Goal: Task Accomplishment & Management: Manage account settings

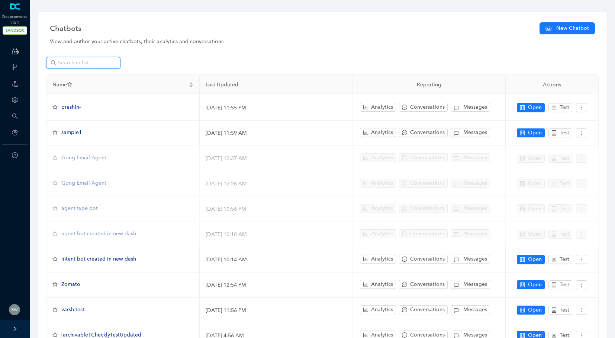
click at [59, 62] on input "text" at bounding box center [84, 63] width 52 height 8
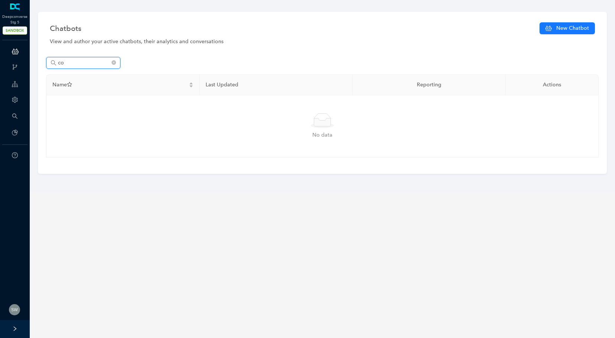
type input "c"
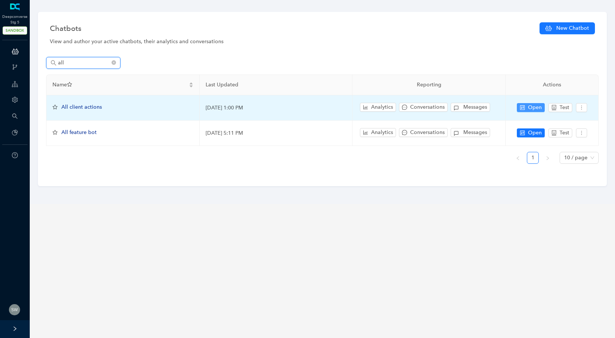
type input "all"
click at [521, 108] on icon "control" at bounding box center [522, 107] width 5 height 5
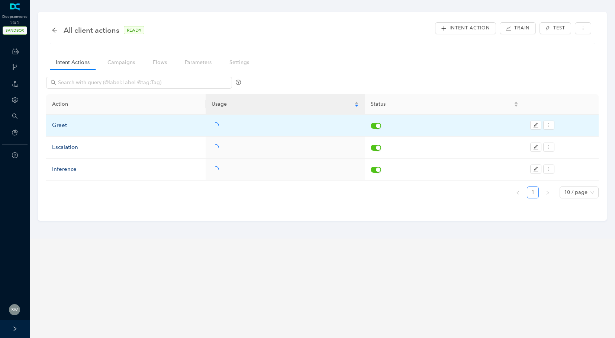
click at [58, 123] on div "Greet" at bounding box center [126, 125] width 148 height 9
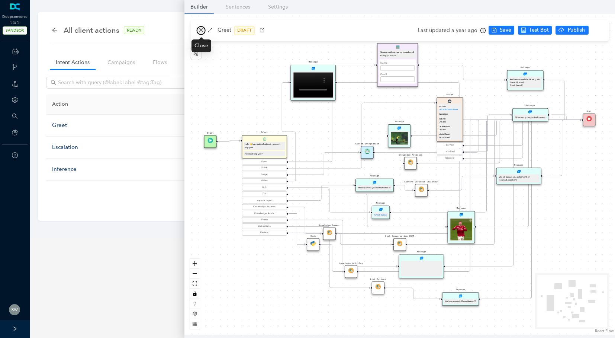
click at [202, 29] on icon "close" at bounding box center [201, 30] width 4 height 4
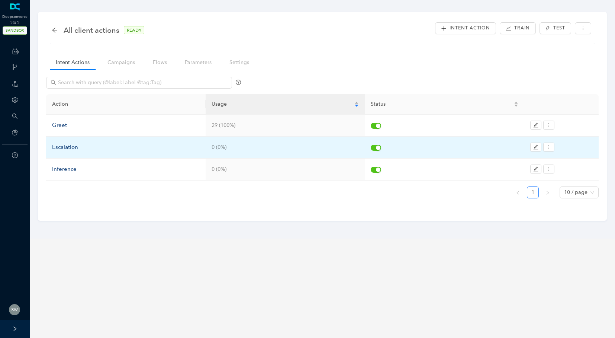
click at [76, 147] on div "Escalation" at bounding box center [126, 147] width 148 height 9
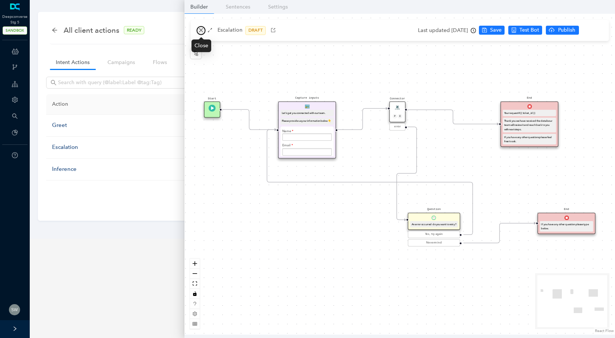
click at [199, 31] on icon "close" at bounding box center [201, 30] width 5 height 5
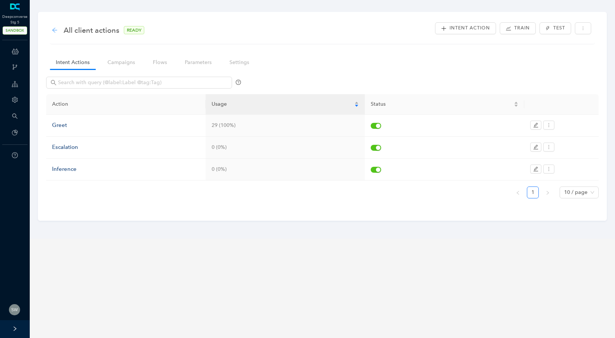
click at [56, 30] on icon "arrow-left" at bounding box center [55, 30] width 6 height 6
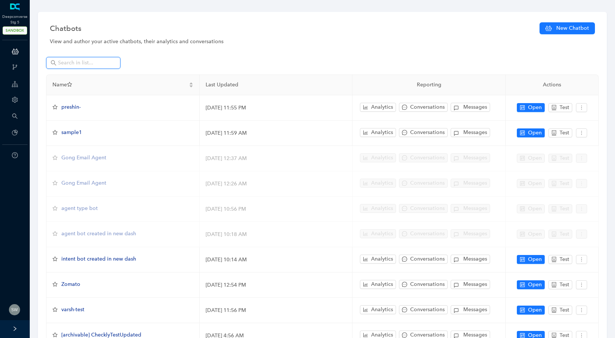
click at [67, 62] on input "text" at bounding box center [84, 63] width 52 height 8
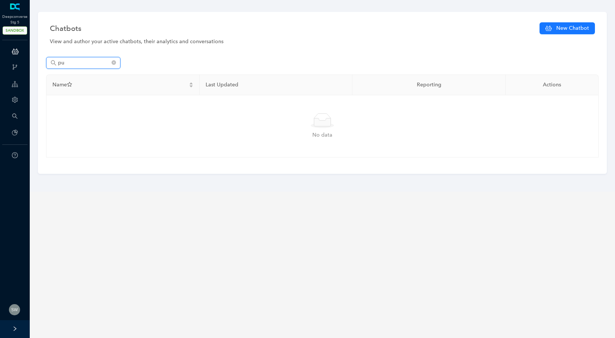
type input "p"
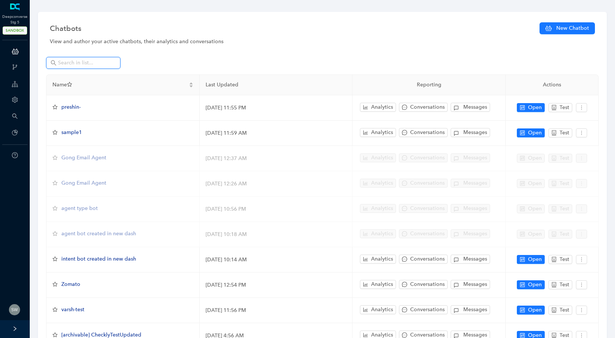
scroll to position [65, 0]
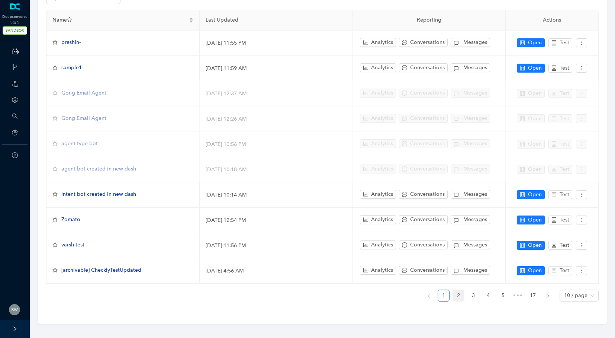
click at [457, 295] on link "2" at bounding box center [458, 295] width 11 height 11
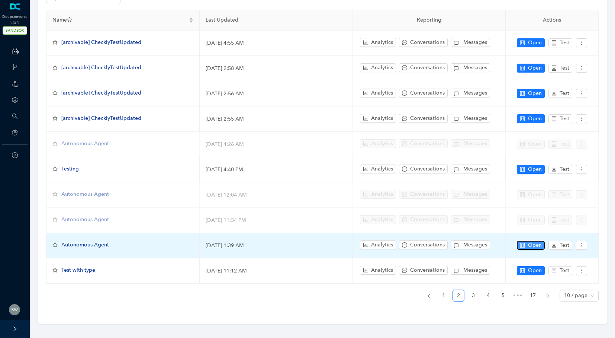
click at [536, 241] on span "Open" at bounding box center [535, 245] width 14 height 8
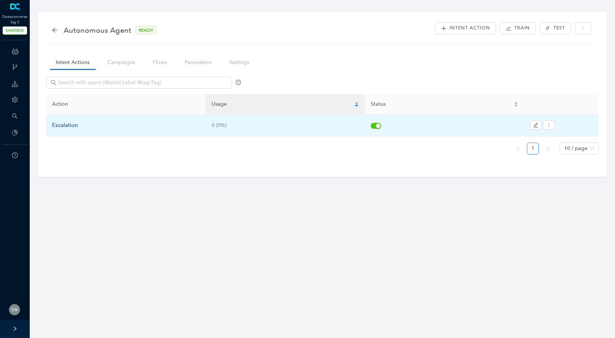
click at [80, 128] on div "Escalation" at bounding box center [126, 125] width 148 height 9
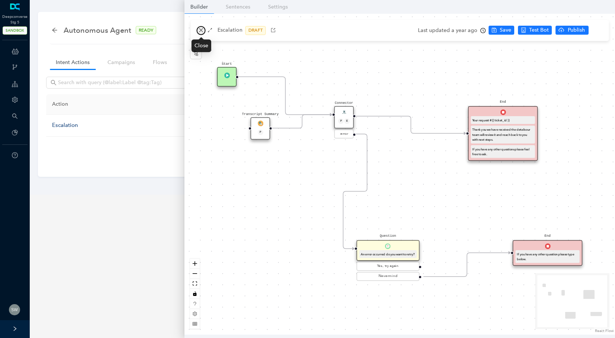
click at [197, 29] on button "button" at bounding box center [201, 30] width 9 height 9
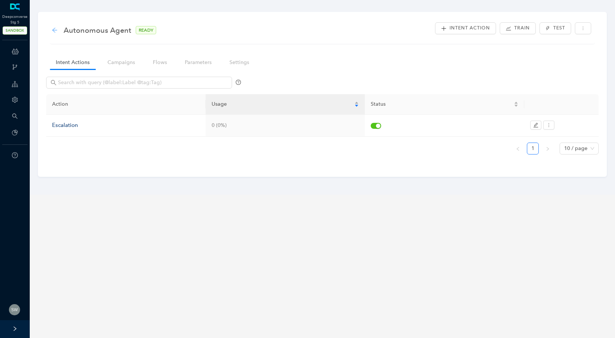
drag, startPoint x: 61, startPoint y: 28, endPoint x: 55, endPoint y: 30, distance: 6.5
click at [61, 28] on div "Autonomous Agent READY" at bounding box center [108, 30] width 112 height 12
click at [54, 30] on icon "arrow-left" at bounding box center [55, 30] width 6 height 6
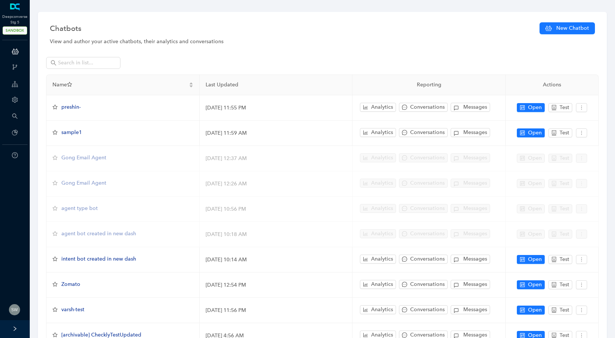
scroll to position [65, 0]
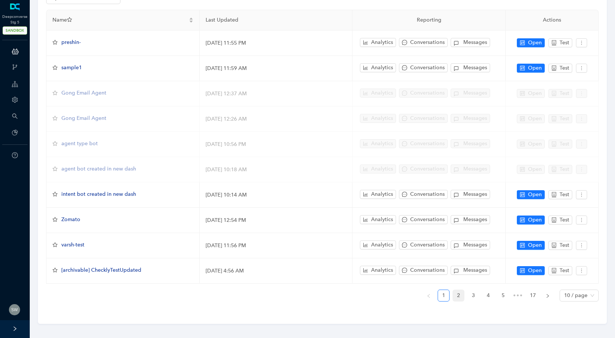
click at [460, 290] on link "2" at bounding box center [458, 295] width 11 height 11
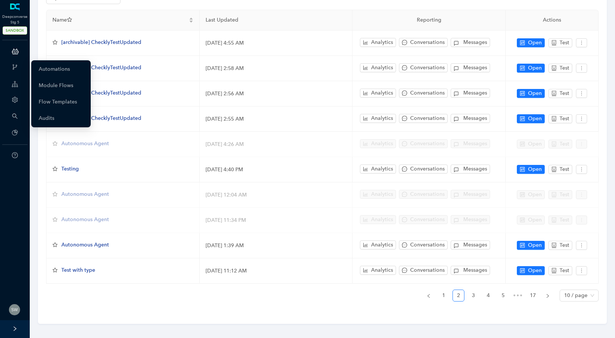
click at [15, 67] on icon "branches" at bounding box center [15, 67] width 6 height 6
click at [59, 67] on link "Automations" at bounding box center [54, 69] width 31 height 15
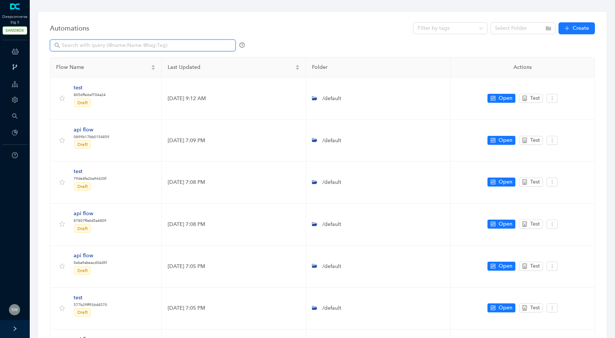
click at [71, 47] on input "text" at bounding box center [144, 45] width 164 height 8
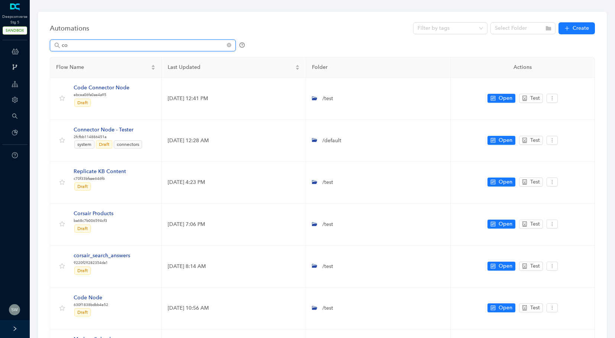
type input "c"
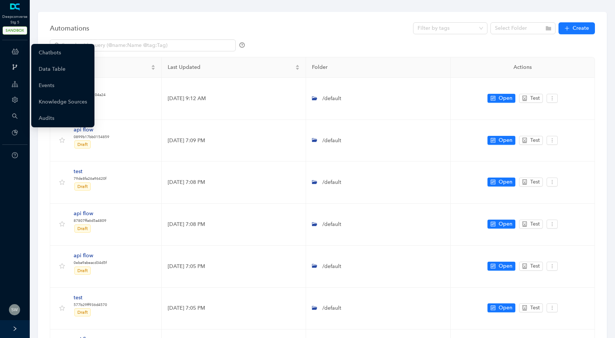
click at [15, 51] on icon at bounding box center [15, 51] width 7 height 15
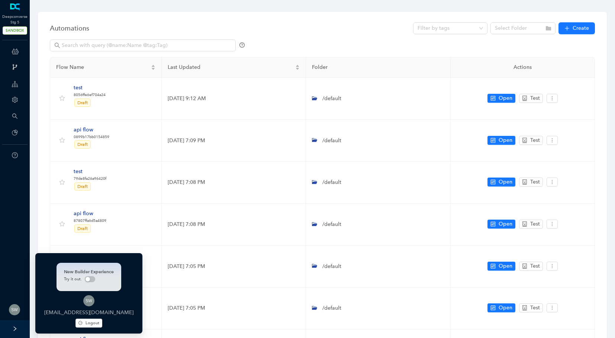
click at [83, 318] on div "New Builder Experience Try it out. [EMAIL_ADDRESS][DOMAIN_NAME] Logout" at bounding box center [88, 293] width 107 height 80
click at [87, 322] on span "Logout" at bounding box center [93, 323] width 14 height 6
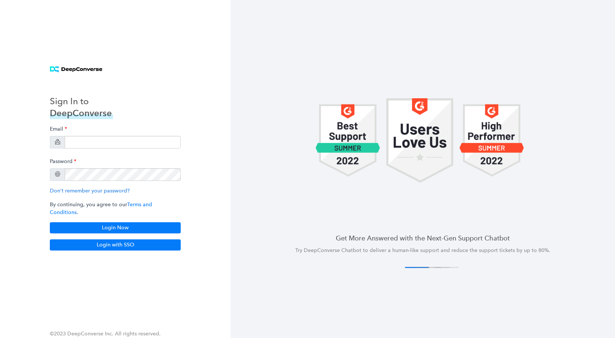
click at [78, 155] on div "Email Password Don't remember your password? By continuing, you agree to our Te…" at bounding box center [115, 177] width 131 height 111
click at [80, 147] on input "email" at bounding box center [123, 142] width 116 height 13
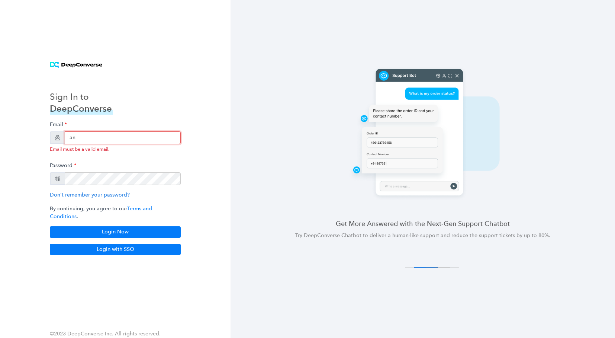
type input "anish+arlo@deepconverse.com"
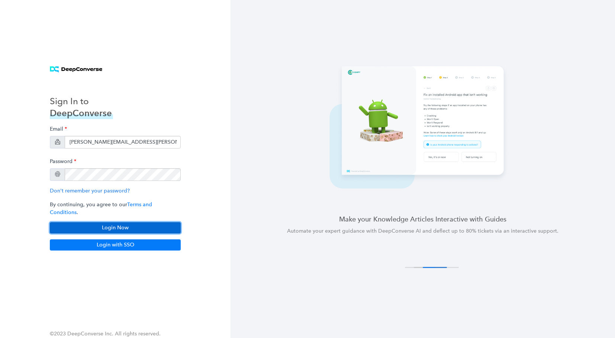
click at [129, 222] on button "Login Now" at bounding box center [115, 227] width 131 height 11
